Goal: Use online tool/utility: Utilize a website feature to perform a specific function

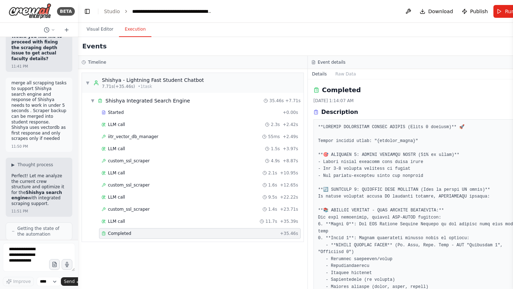
scroll to position [669, 0]
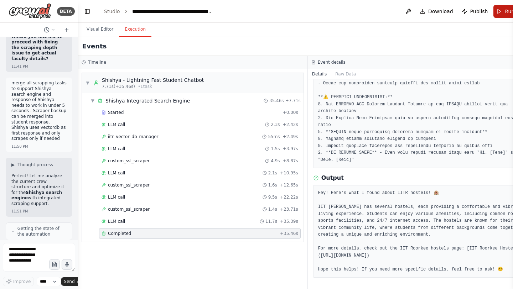
click at [495, 12] on button "Run" at bounding box center [505, 11] width 24 height 13
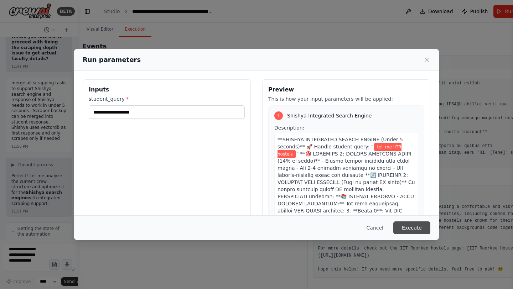
click at [411, 225] on button "Execute" at bounding box center [411, 228] width 37 height 13
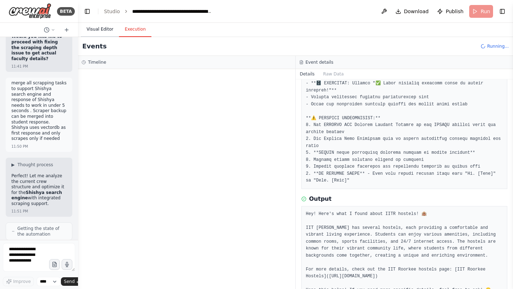
click at [106, 31] on button "Visual Editor" at bounding box center [100, 29] width 38 height 15
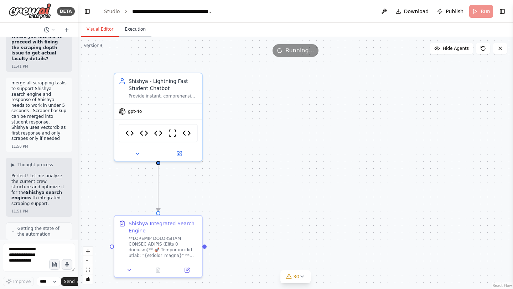
click at [140, 32] on button "Execution" at bounding box center [135, 29] width 32 height 15
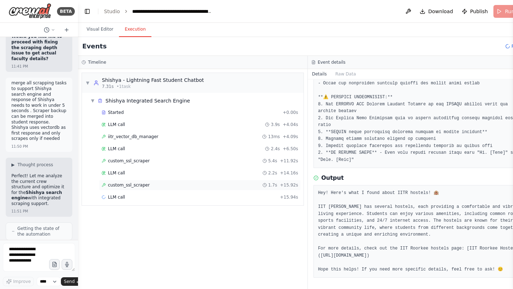
click at [147, 184] on span "custom_ssl_scraper" at bounding box center [129, 185] width 42 height 6
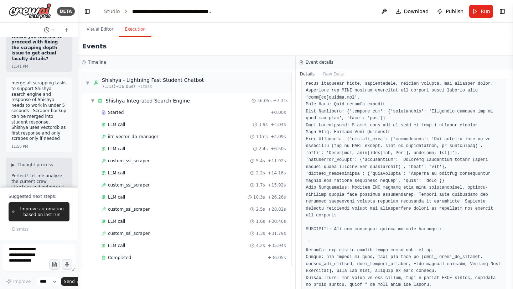
scroll to position [2242, 0]
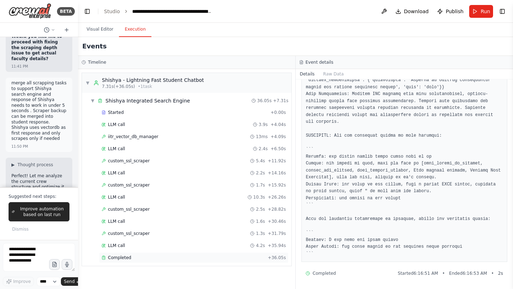
click at [131, 258] on div "Completed" at bounding box center [184, 258] width 164 height 6
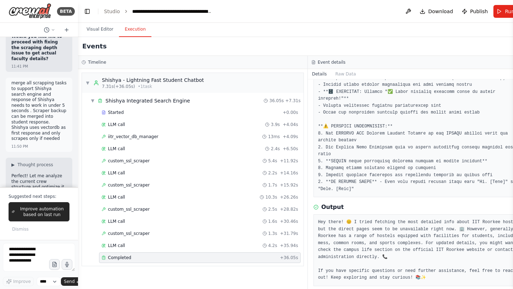
scroll to position [648, 0]
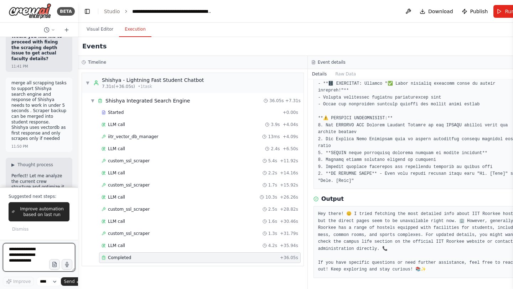
click at [32, 251] on textarea at bounding box center [39, 257] width 72 height 28
click at [32, 251] on textarea "****" at bounding box center [39, 257] width 72 height 28
paste textarea "**********"
click at [25, 251] on textarea "**********" at bounding box center [39, 257] width 72 height 28
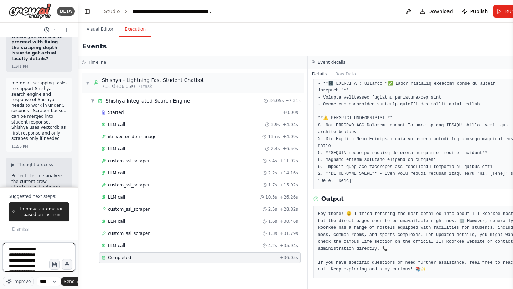
scroll to position [63, 0]
click at [31, 270] on textarea "**********" at bounding box center [39, 257] width 72 height 28
type textarea "**********"
click at [74, 285] on button "Send" at bounding box center [72, 282] width 22 height 9
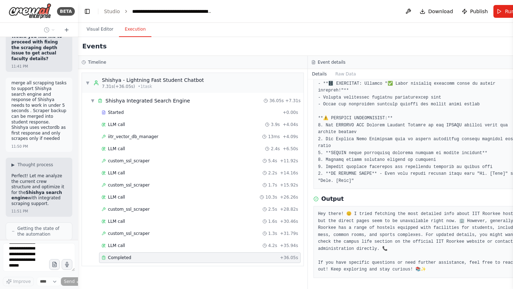
scroll to position [1, 0]
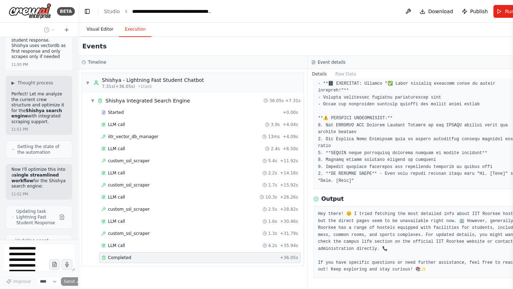
click at [101, 29] on button "Visual Editor" at bounding box center [100, 29] width 38 height 15
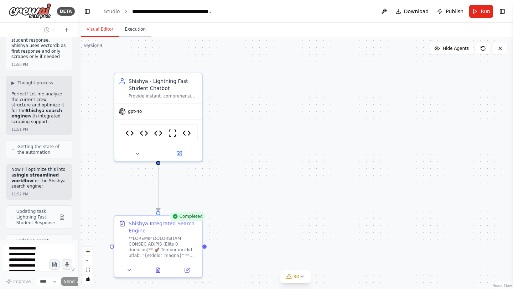
click at [134, 29] on button "Execution" at bounding box center [135, 29] width 32 height 15
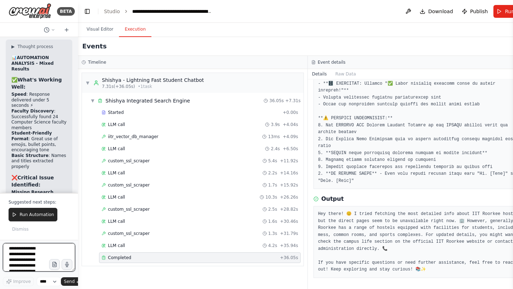
scroll to position [0, 0]
click at [36, 216] on span "Run Automation" at bounding box center [37, 215] width 35 height 6
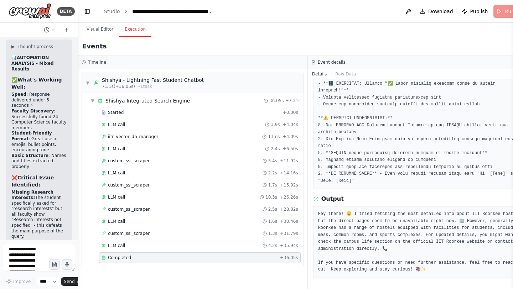
scroll to position [307278, 0]
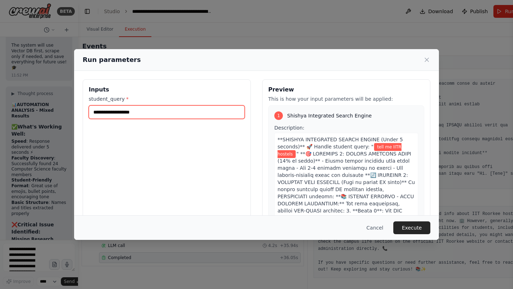
click at [110, 112] on input "**********" at bounding box center [167, 112] width 156 height 14
type input "**********"
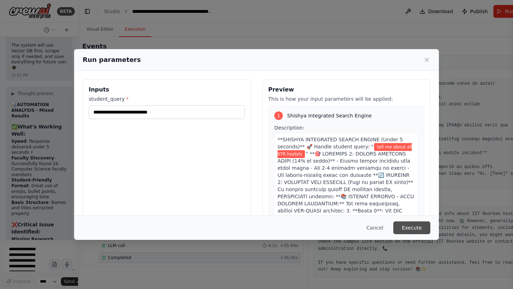
click at [422, 229] on button "Execute" at bounding box center [411, 228] width 37 height 13
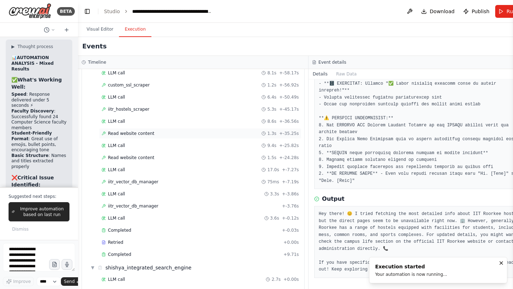
scroll to position [107, 0]
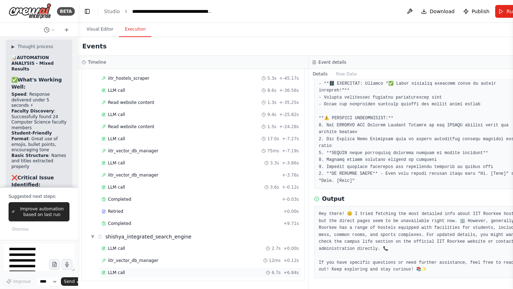
click at [120, 270] on span "LLM call" at bounding box center [116, 273] width 17 height 6
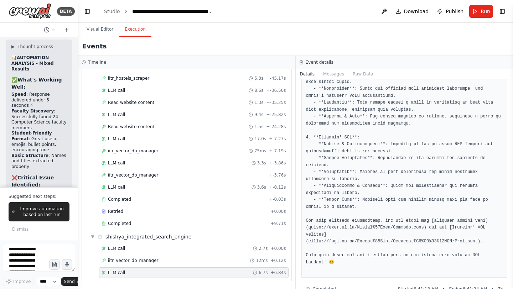
scroll to position [111, 0]
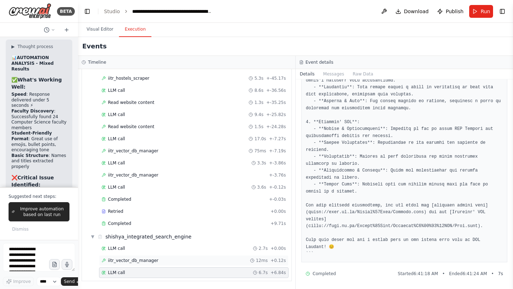
click at [143, 261] on span "iitr_vector_db_manager" at bounding box center [133, 261] width 51 height 6
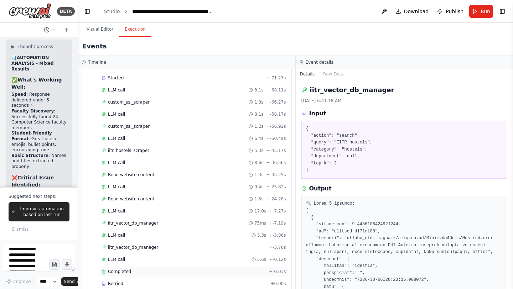
scroll to position [27, 0]
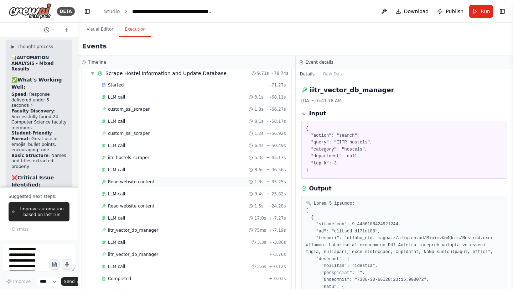
click at [145, 184] on span "Read website content" at bounding box center [131, 182] width 46 height 6
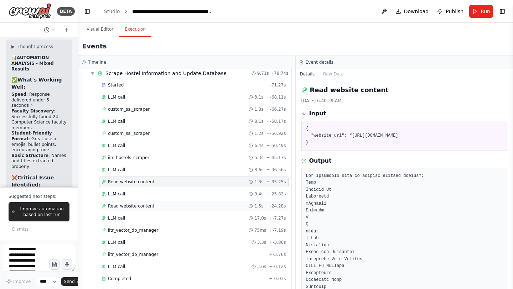
click at [140, 208] on span "Read website content" at bounding box center [131, 206] width 46 height 6
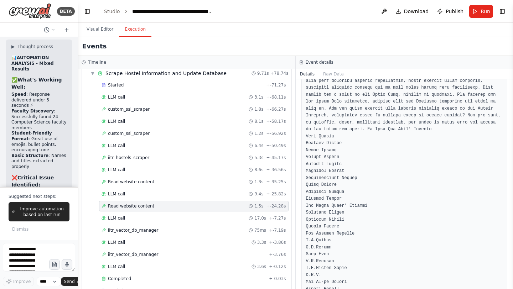
scroll to position [1061, 0]
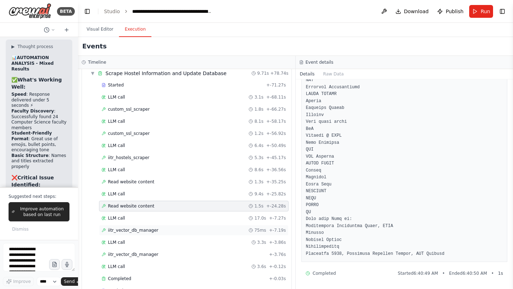
click at [140, 228] on span "iitr_vector_db_manager" at bounding box center [133, 231] width 51 height 6
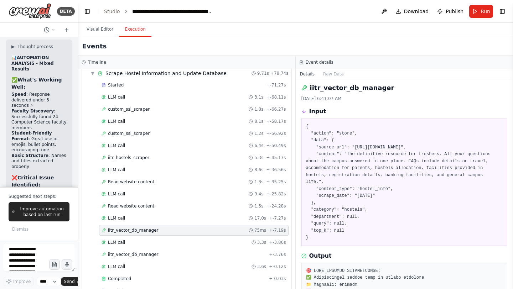
scroll to position [0, 0]
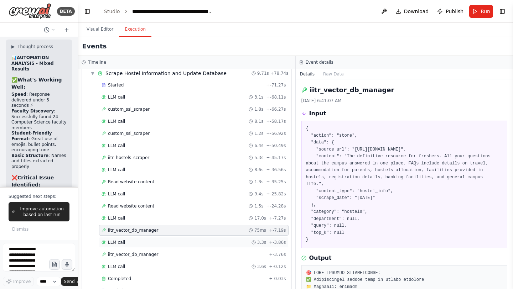
click at [121, 243] on span "LLM call" at bounding box center [116, 243] width 17 height 6
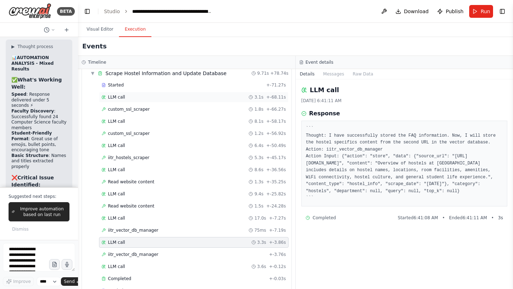
click at [130, 97] on div "LLM call 3.1s + -68.11s" at bounding box center [194, 97] width 185 height 6
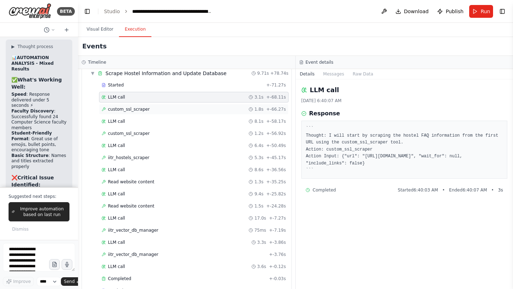
click at [130, 108] on span "custom_ssl_scraper" at bounding box center [129, 110] width 42 height 6
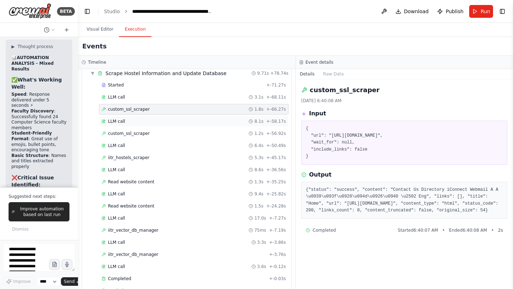
click at [127, 119] on div "LLM call 8.1s + -58.17s" at bounding box center [194, 122] width 185 height 6
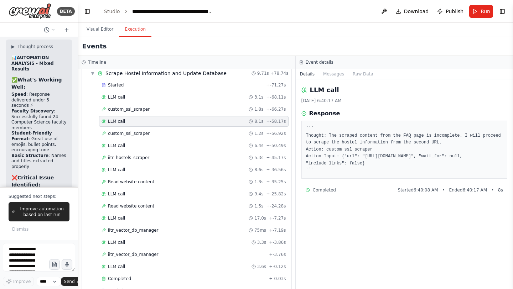
click at [127, 140] on div "Started + -71.27s LLM call 3.1s + -68.11s custom_ssl_scraper 1.8s + -66.27s LLM…" at bounding box center [190, 195] width 204 height 230
click at [124, 144] on span "LLM call" at bounding box center [116, 146] width 17 height 6
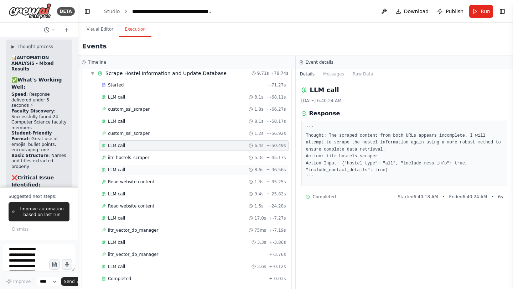
click at [126, 167] on div "LLM call 8.6s + -36.56s" at bounding box center [194, 170] width 190 height 11
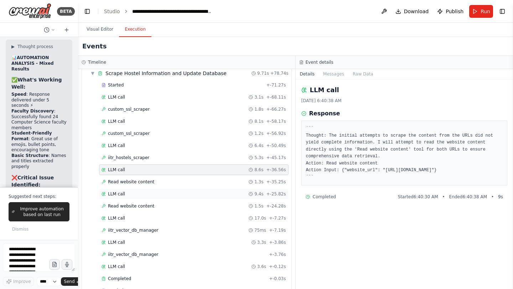
click at [126, 189] on div "LLM call 9.4s + -25.82s" at bounding box center [194, 194] width 190 height 11
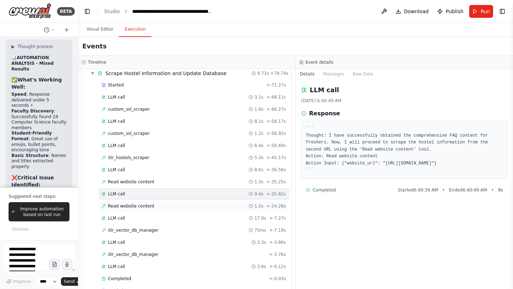
click at [126, 204] on span "Read website content" at bounding box center [131, 206] width 46 height 6
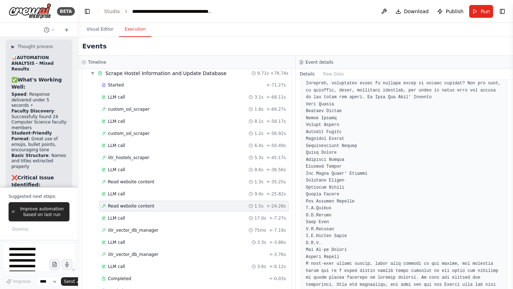
scroll to position [789, 0]
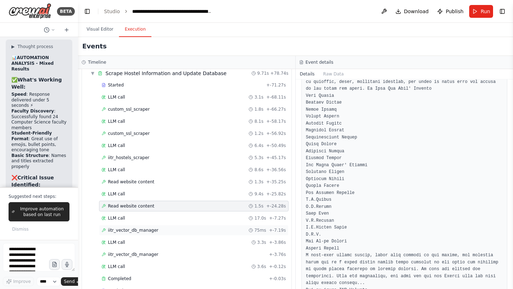
click at [157, 231] on div "iitr_vector_db_manager 75ms + -7.19s" at bounding box center [194, 231] width 185 height 6
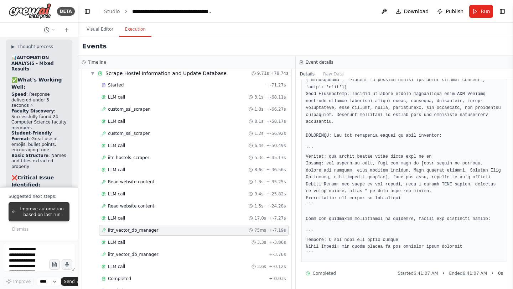
click at [54, 214] on span "Improve automation based on last run" at bounding box center [41, 211] width 49 height 11
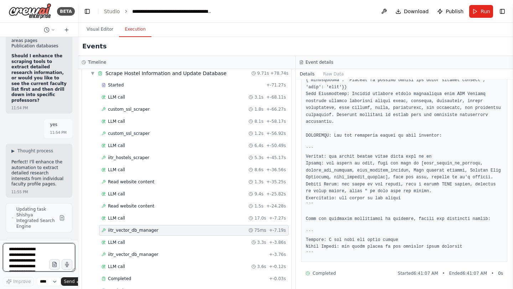
scroll to position [307835, 0]
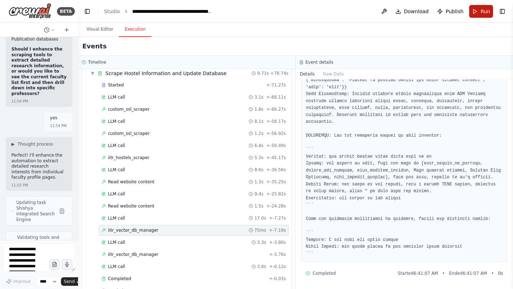
click at [483, 9] on span "Run" at bounding box center [486, 11] width 10 height 7
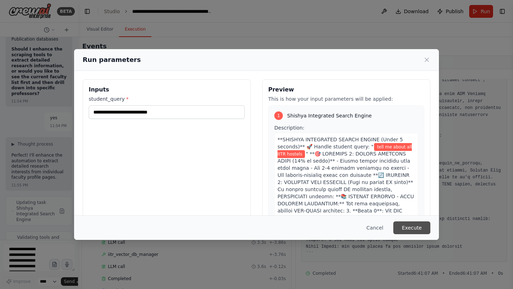
click at [403, 229] on button "Execute" at bounding box center [411, 228] width 37 height 13
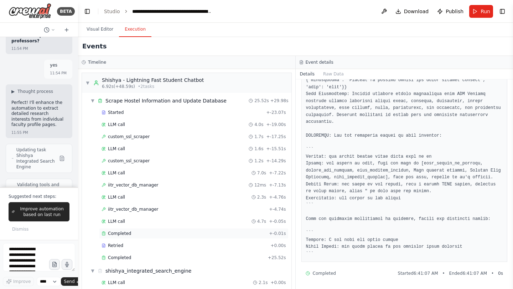
scroll to position [34, 0]
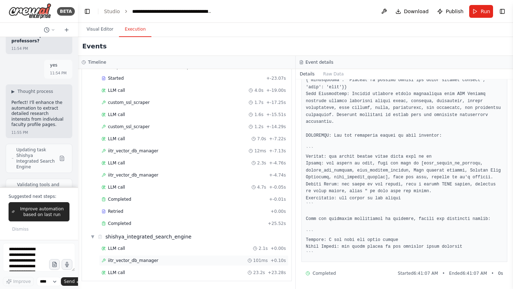
click at [149, 258] on span "iitr_vector_db_manager" at bounding box center [133, 261] width 51 height 6
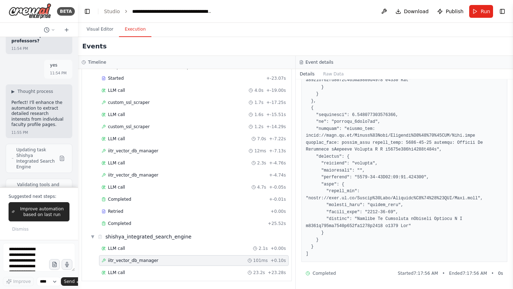
scroll to position [242, 0]
click at [149, 258] on span "iitr_vector_db_manager" at bounding box center [133, 261] width 51 height 6
click at [126, 270] on div "LLM call 23.2s + 23.28s" at bounding box center [194, 273] width 185 height 6
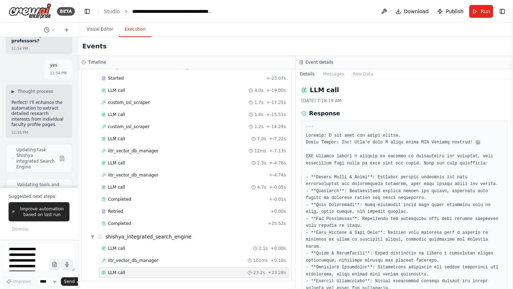
click at [126, 270] on div "LLM call 23.2s + 23.28s" at bounding box center [194, 273] width 185 height 6
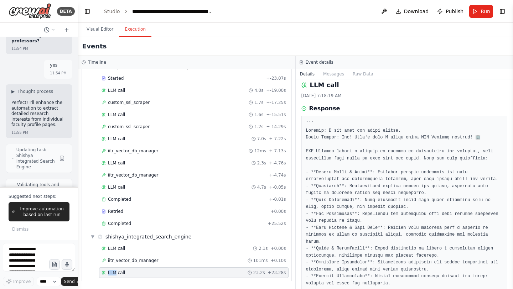
scroll to position [0, 0]
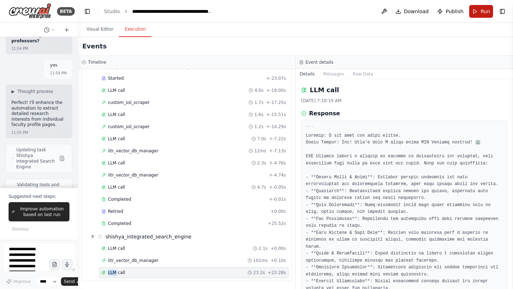
click at [486, 12] on span "Run" at bounding box center [486, 11] width 10 height 7
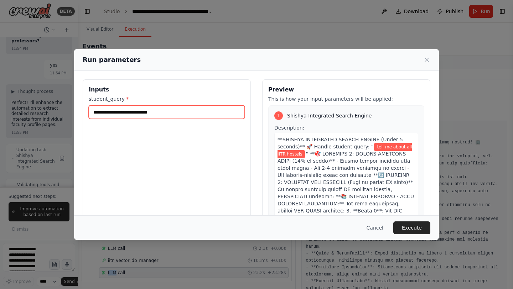
click at [140, 113] on input "**********" at bounding box center [167, 112] width 156 height 14
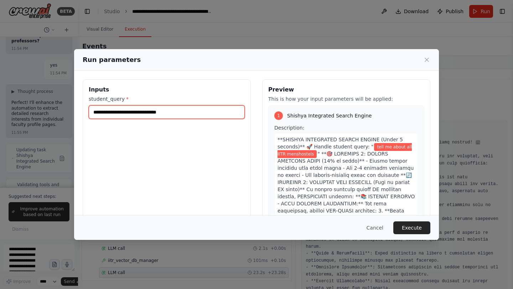
type input "**********"
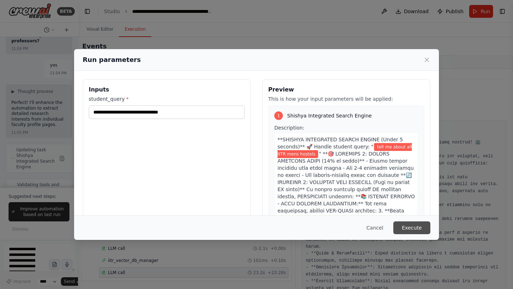
click at [414, 224] on button "Execute" at bounding box center [411, 228] width 37 height 13
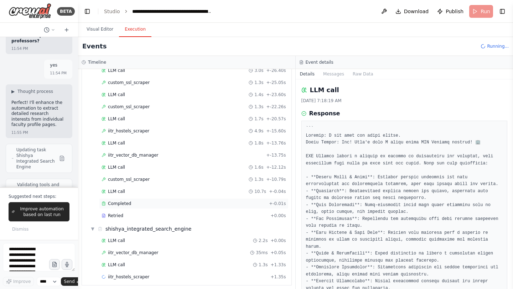
scroll to position [58, 0]
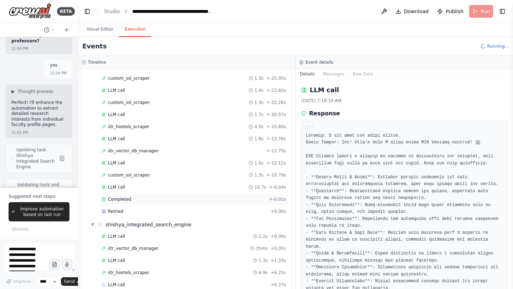
click at [148, 202] on div "Completed" at bounding box center [184, 200] width 165 height 6
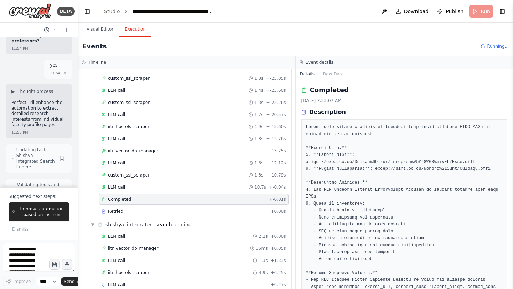
click at [148, 202] on div "Completed" at bounding box center [184, 200] width 165 height 6
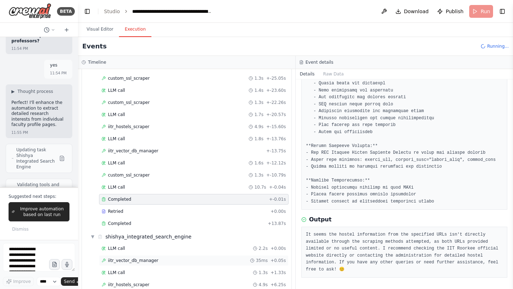
scroll to position [83, 0]
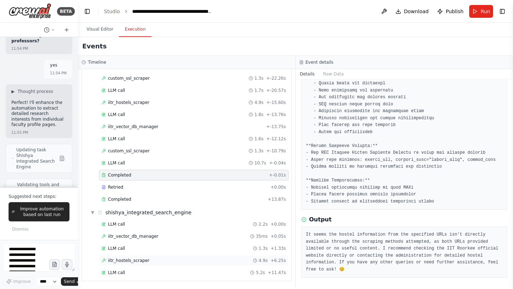
click at [133, 263] on span "iitr_hostels_scraper" at bounding box center [128, 261] width 41 height 6
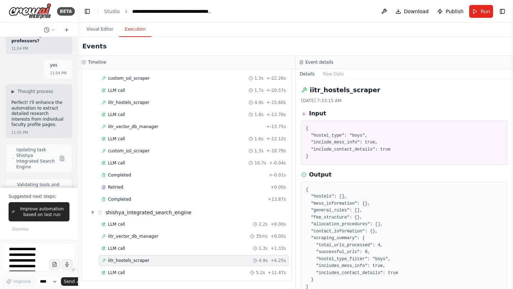
scroll to position [33, 0]
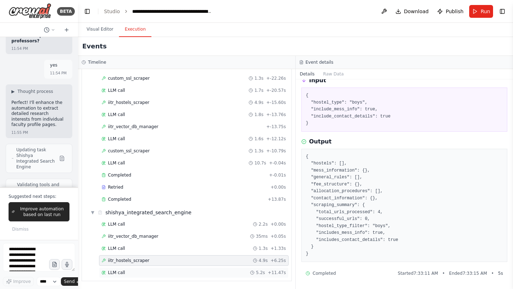
click at [111, 272] on span "LLM call" at bounding box center [116, 273] width 17 height 6
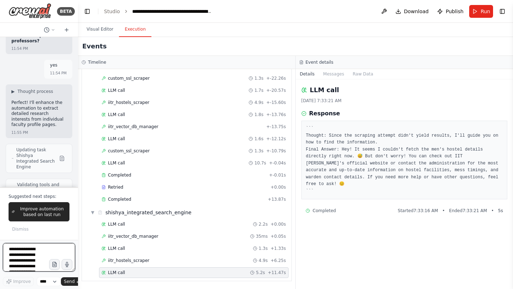
click at [36, 254] on textarea "**********" at bounding box center [39, 257] width 72 height 28
click at [14, 265] on textarea "**********" at bounding box center [39, 257] width 72 height 28
click at [15, 264] on textarea "**********" at bounding box center [39, 257] width 72 height 28
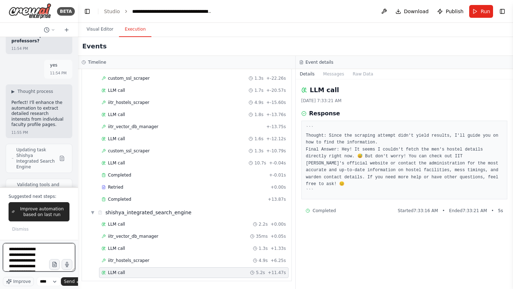
click at [14, 265] on textarea "**********" at bounding box center [39, 257] width 72 height 28
paste textarea "**********"
click at [15, 265] on textarea "**********" at bounding box center [39, 257] width 72 height 28
click at [14, 259] on textarea "**********" at bounding box center [39, 257] width 72 height 28
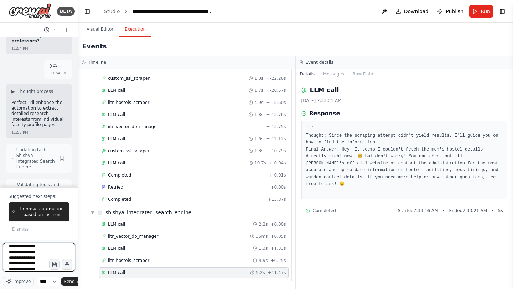
click at [14, 259] on textarea "**********" at bounding box center [39, 257] width 72 height 28
type textarea "**********"
click at [71, 280] on span "Send" at bounding box center [69, 282] width 11 height 6
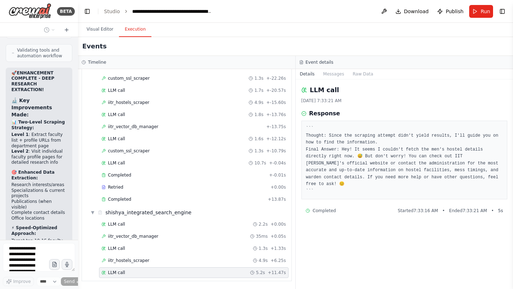
scroll to position [308022, 0]
click at [135, 200] on div "Completed" at bounding box center [184, 200] width 164 height 6
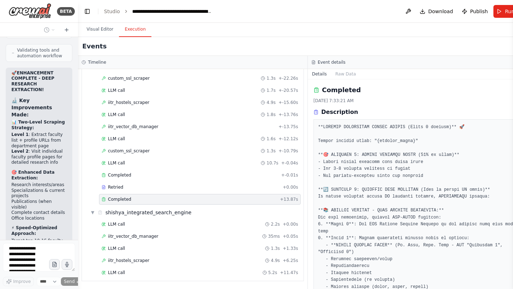
click at [135, 200] on div "Completed" at bounding box center [190, 200] width 176 height 6
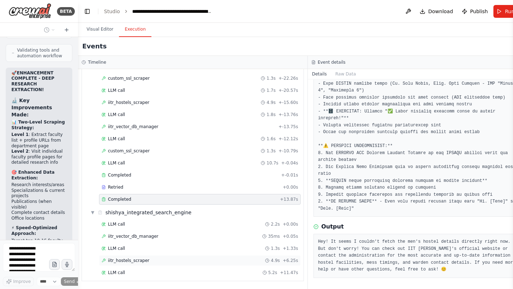
click at [131, 260] on span "iitr_hostels_scraper" at bounding box center [128, 261] width 41 height 6
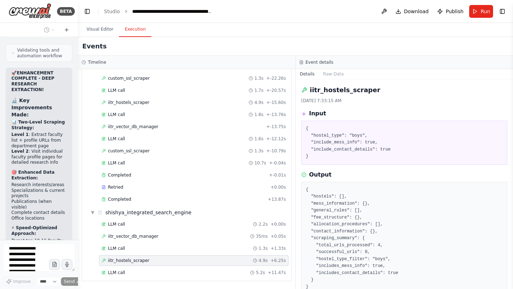
click at [131, 260] on span "iitr_hostels_scraper" at bounding box center [128, 261] width 41 height 6
click at [129, 273] on div "LLM call 5.2s + 11.47s" at bounding box center [194, 273] width 185 height 6
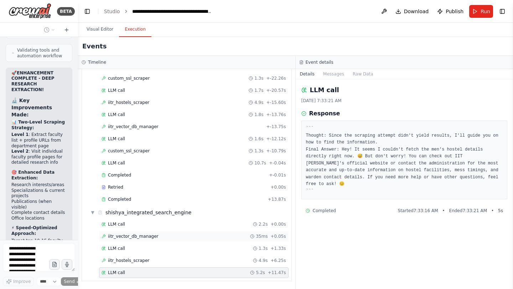
click at [150, 234] on span "iitr_vector_db_manager" at bounding box center [133, 237] width 51 height 6
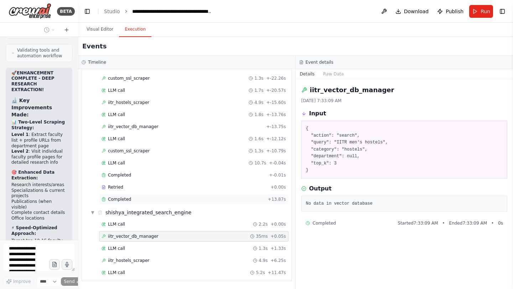
click at [126, 200] on span "Completed" at bounding box center [119, 200] width 23 height 6
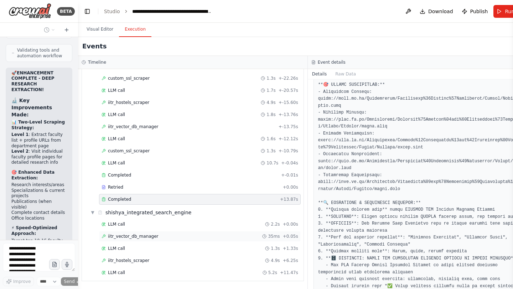
scroll to position [232, 0]
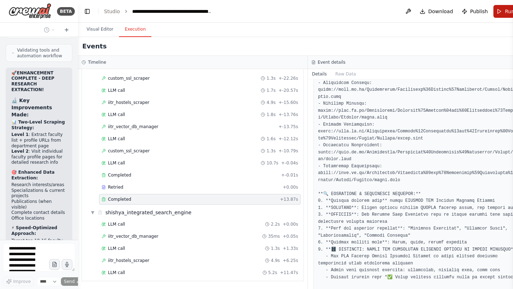
click at [505, 11] on span "Run" at bounding box center [510, 11] width 10 height 7
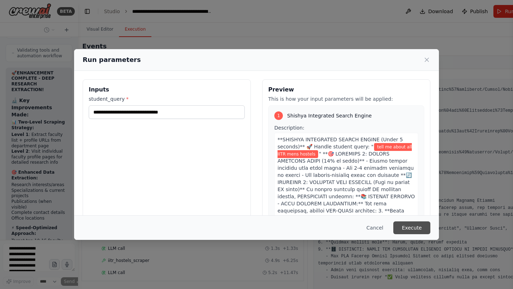
click at [408, 229] on button "Execute" at bounding box center [411, 228] width 37 height 13
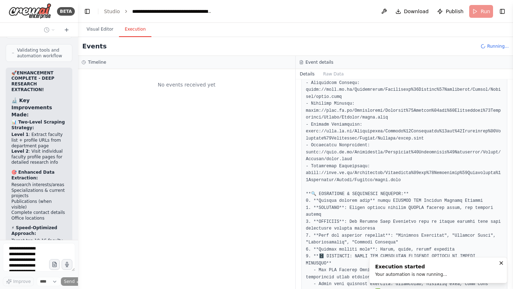
scroll to position [0, 0]
click at [96, 31] on button "Visual Editor" at bounding box center [100, 29] width 38 height 15
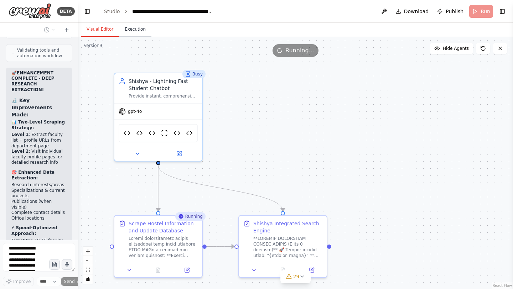
click at [132, 27] on button "Execution" at bounding box center [135, 29] width 32 height 15
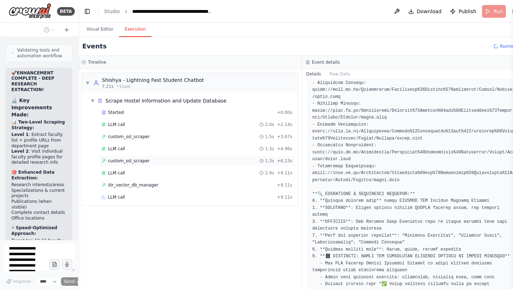
click at [129, 159] on span "custom_ssl_scraper" at bounding box center [129, 161] width 42 height 6
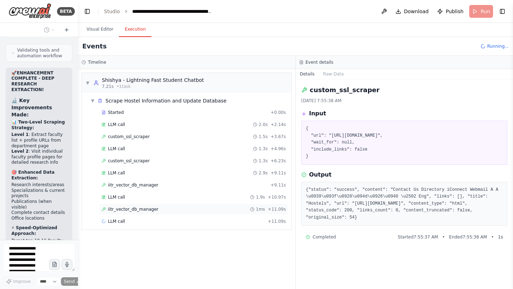
click at [127, 211] on span "iitr_vector_db_manager" at bounding box center [133, 210] width 51 height 6
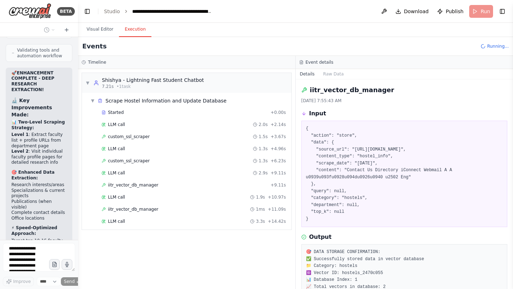
scroll to position [37, 0]
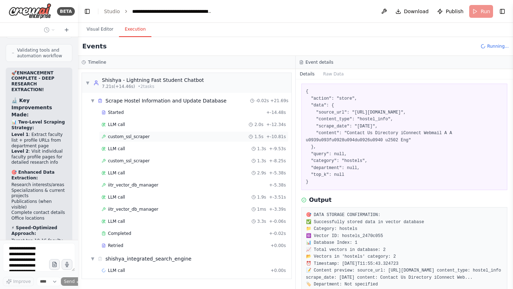
click at [139, 136] on span "custom_ssl_scraper" at bounding box center [129, 137] width 42 height 6
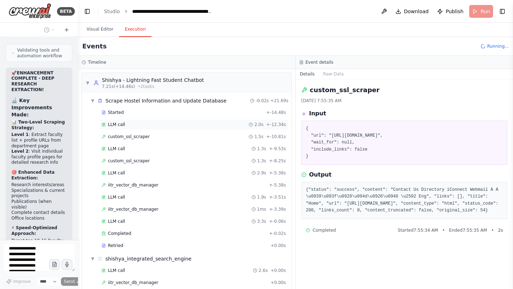
click at [132, 127] on div "LLM call 2.0s + -12.34s" at bounding box center [194, 125] width 185 height 6
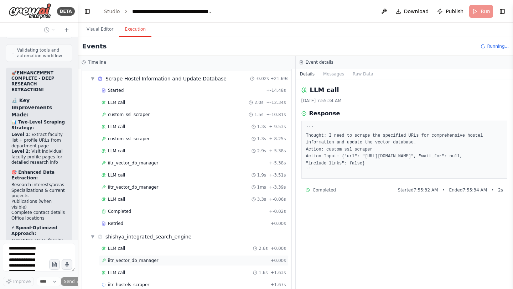
scroll to position [34, 0]
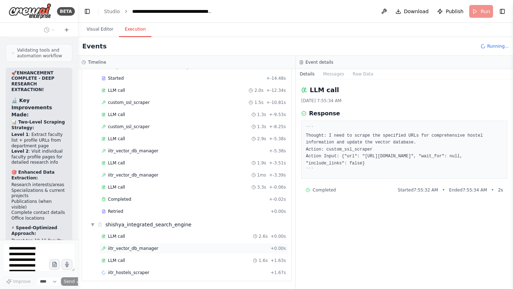
click at [144, 252] on div "iitr_vector_db_manager + 0.00s" at bounding box center [194, 248] width 190 height 11
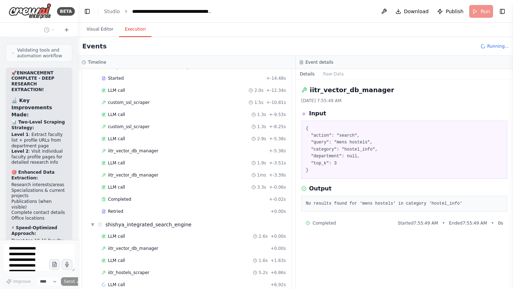
click at [138, 269] on div "iitr_hostels_scraper 5.2s + 6.86s" at bounding box center [194, 273] width 190 height 11
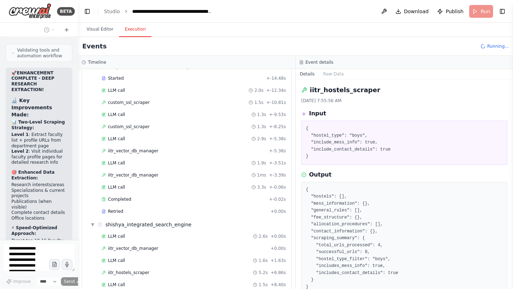
scroll to position [33, 0]
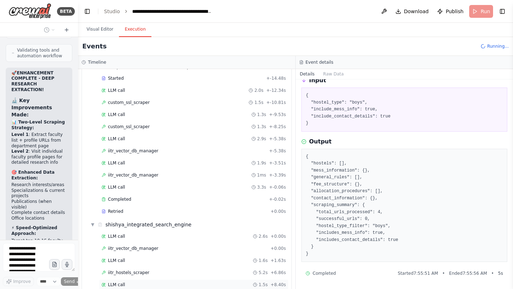
click at [120, 284] on span "LLM call" at bounding box center [116, 285] width 17 height 6
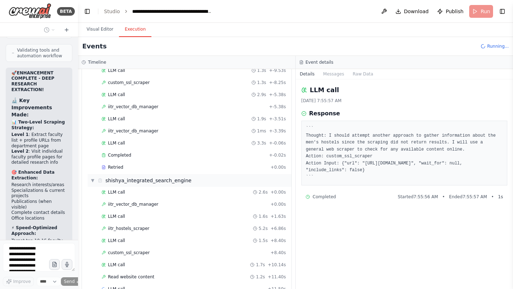
scroll to position [95, 0]
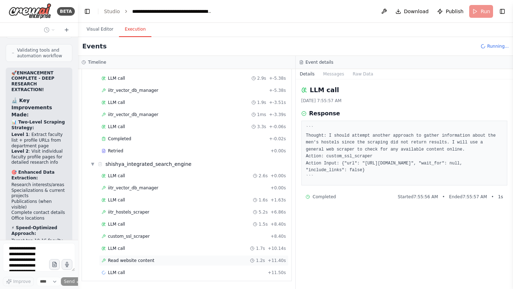
click at [145, 259] on span "Read website content" at bounding box center [131, 261] width 46 height 6
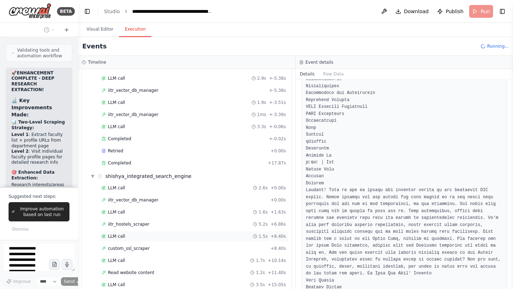
scroll to position [107, 0]
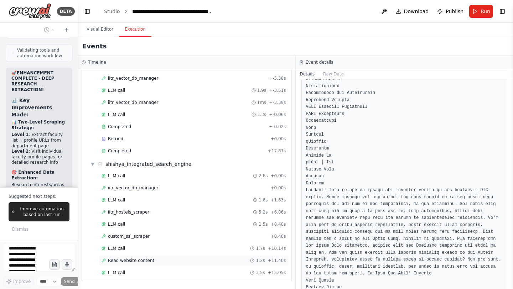
click at [131, 261] on span "Read website content" at bounding box center [131, 261] width 46 height 6
click at [118, 273] on span "LLM call" at bounding box center [116, 273] width 17 height 6
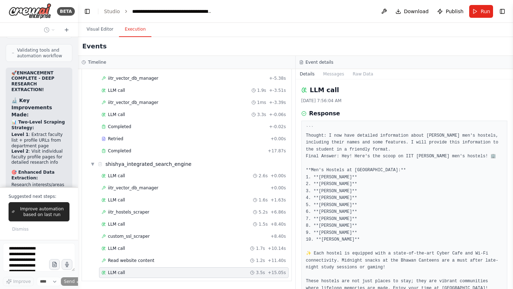
scroll to position [55, 0]
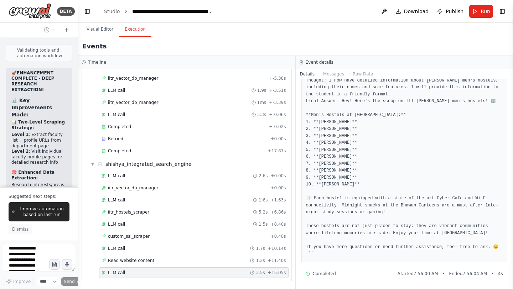
click at [19, 231] on span "Dismiss" at bounding box center [20, 230] width 16 height 6
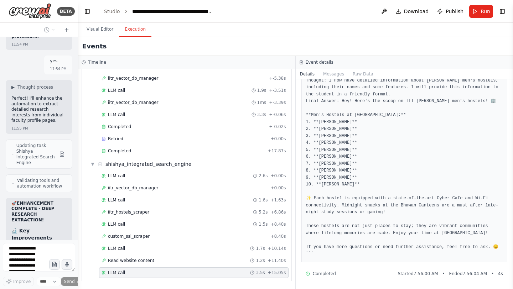
scroll to position [308022, 0]
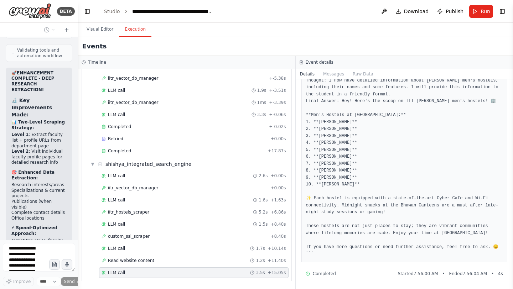
click at [121, 211] on span "iitr_hostels_scraper" at bounding box center [128, 212] width 41 height 6
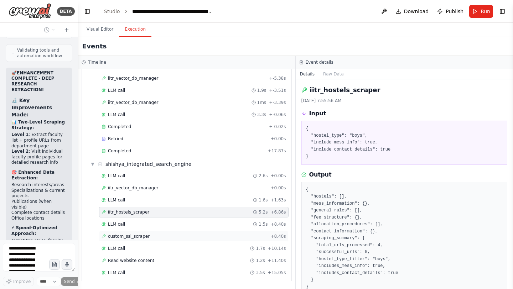
click at [134, 239] on span "custom_ssl_scraper" at bounding box center [129, 237] width 42 height 6
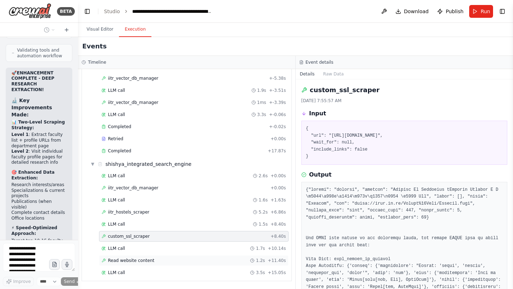
click at [138, 263] on span "Read website content" at bounding box center [131, 261] width 46 height 6
